Goal: Task Accomplishment & Management: Complete application form

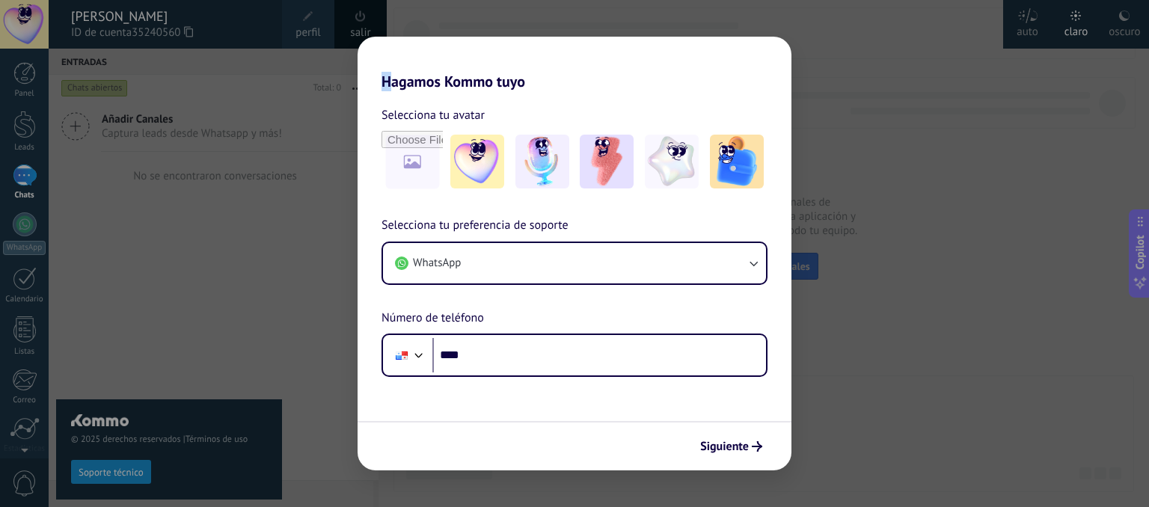
drag, startPoint x: 389, startPoint y: 65, endPoint x: 376, endPoint y: 70, distance: 13.5
click at [376, 70] on h2 "Hagamos Kommo tuyo" at bounding box center [574, 64] width 434 height 54
click at [132, 98] on div "Hagamos Kommo tuyo Selecciona tu avatar Selecciona tu preferencia de soporte Wh…" at bounding box center [574, 253] width 1149 height 507
click at [325, 429] on div "Hagamos Kommo tuyo Selecciona tu avatar Selecciona tu preferencia de soporte Wh…" at bounding box center [574, 253] width 1149 height 507
click at [396, 51] on h2 "Hagamos Kommo tuyo" at bounding box center [574, 64] width 434 height 54
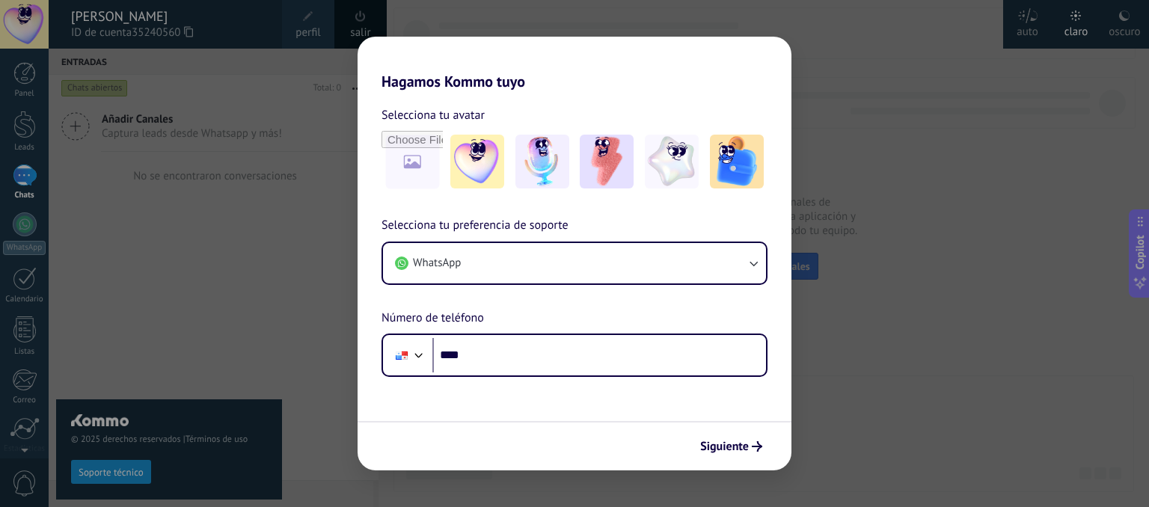
click at [365, 25] on div "Hagamos Kommo tuyo Selecciona tu avatar Selecciona tu preferencia de soporte Wh…" at bounding box center [574, 253] width 1149 height 507
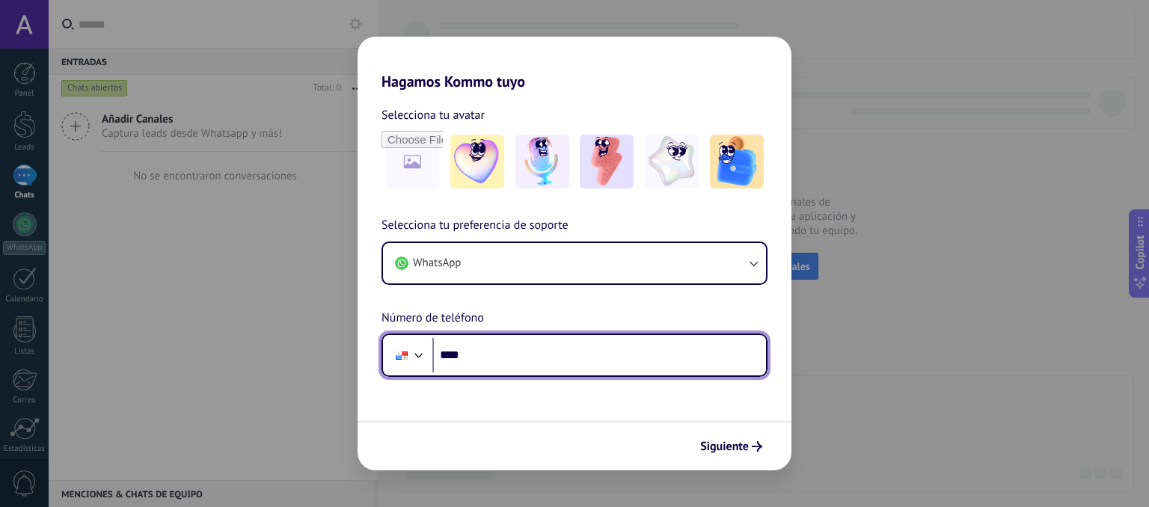
click at [502, 354] on input "****" at bounding box center [599, 355] width 334 height 34
type input "**********"
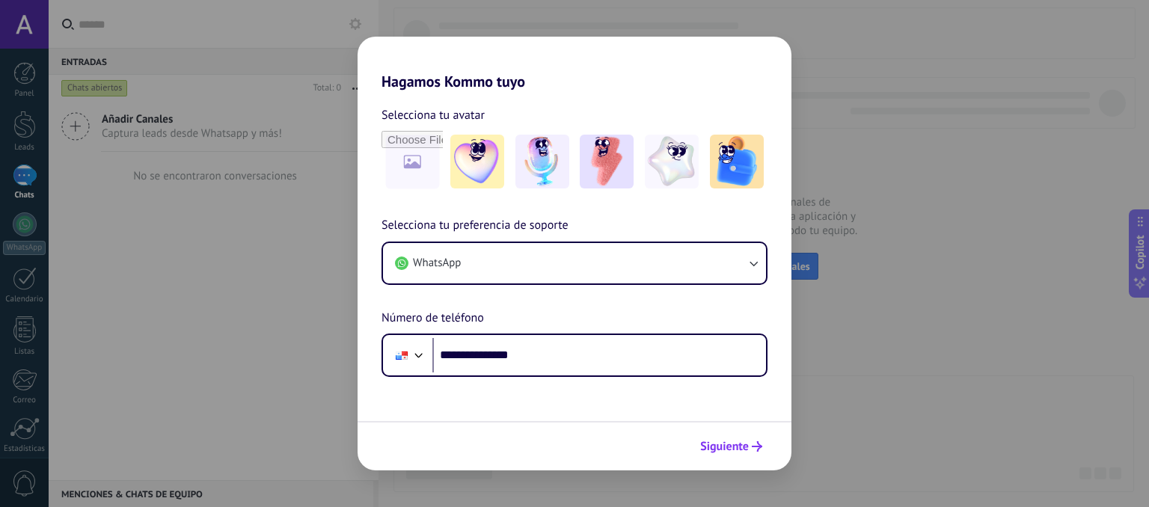
click at [753, 449] on icon "submit" at bounding box center [757, 446] width 10 height 10
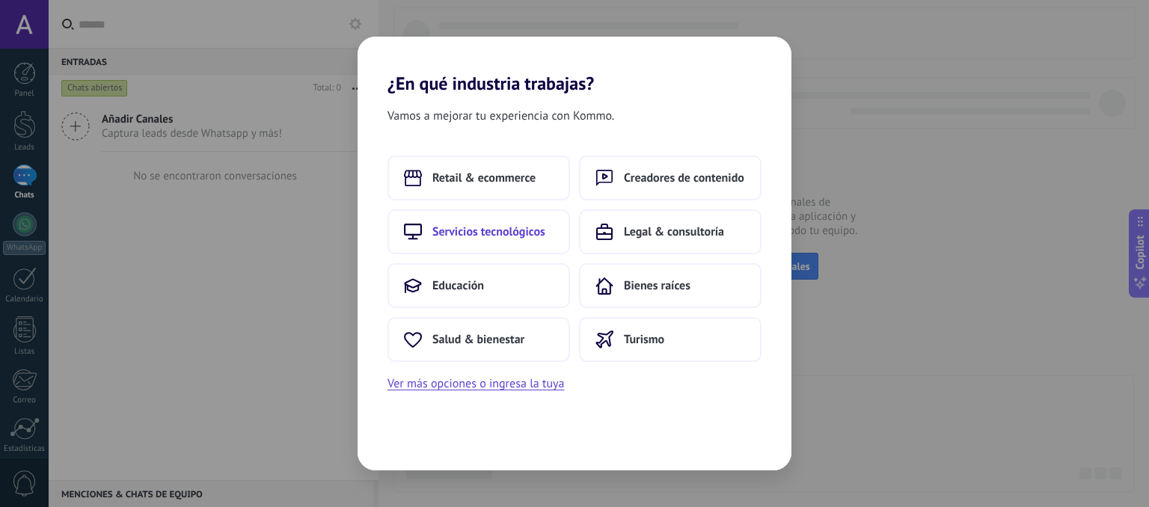
click at [518, 234] on span "Servicios tecnológicos" at bounding box center [488, 231] width 113 height 15
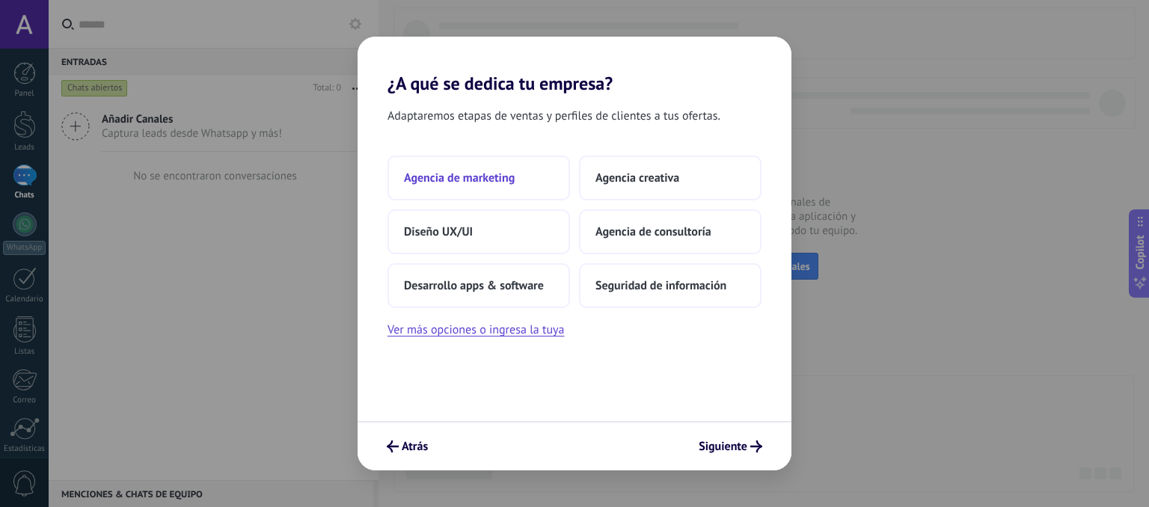
click at [507, 188] on button "Agencia de marketing" at bounding box center [478, 178] width 182 height 45
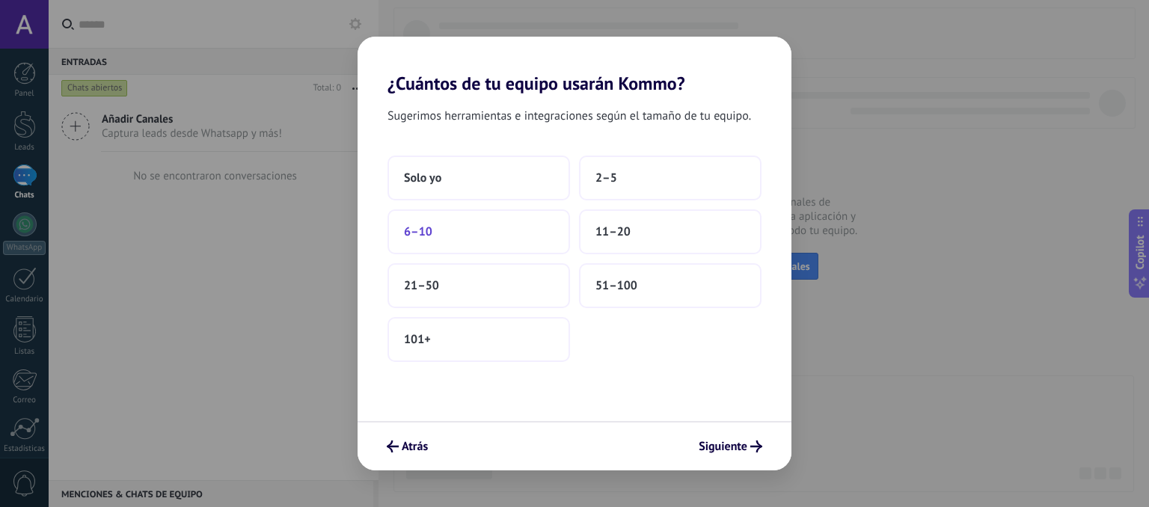
click at [470, 235] on button "6–10" at bounding box center [478, 231] width 182 height 45
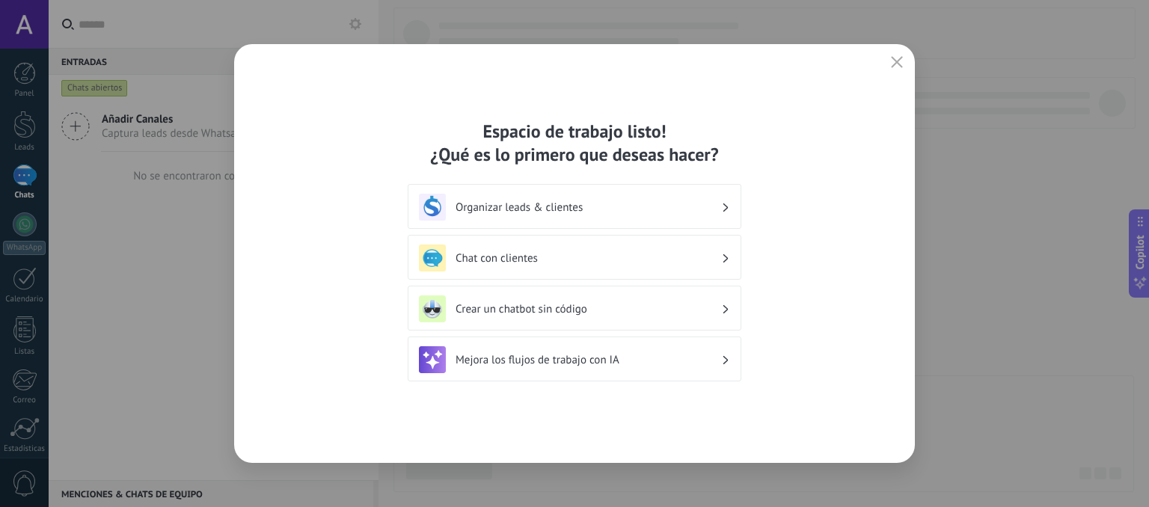
click at [628, 216] on div "Organizar leads & clientes" at bounding box center [574, 207] width 311 height 27
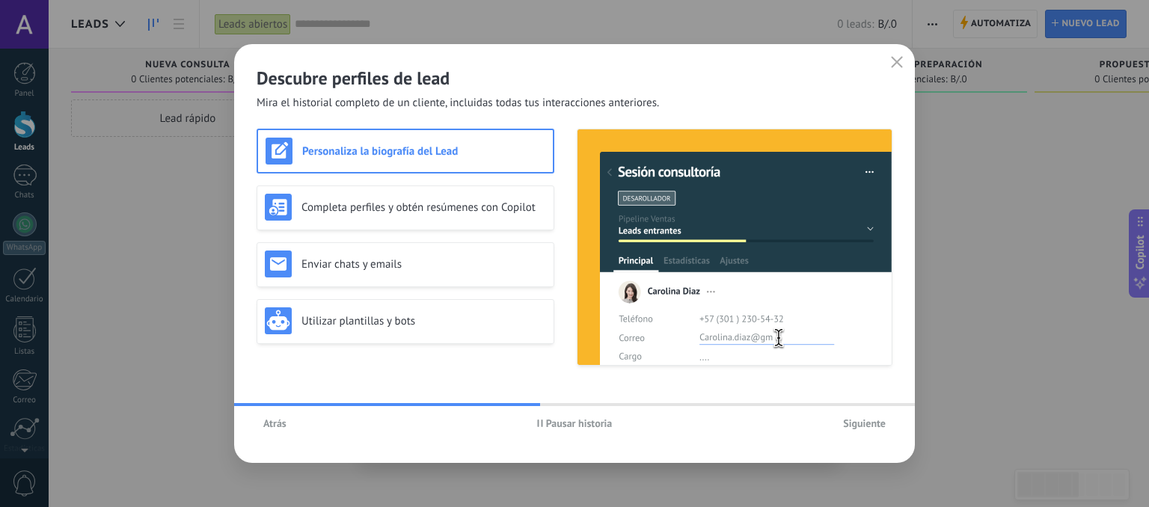
click at [868, 428] on span "Siguiente" at bounding box center [864, 423] width 43 height 10
